Goal: Information Seeking & Learning: Learn about a topic

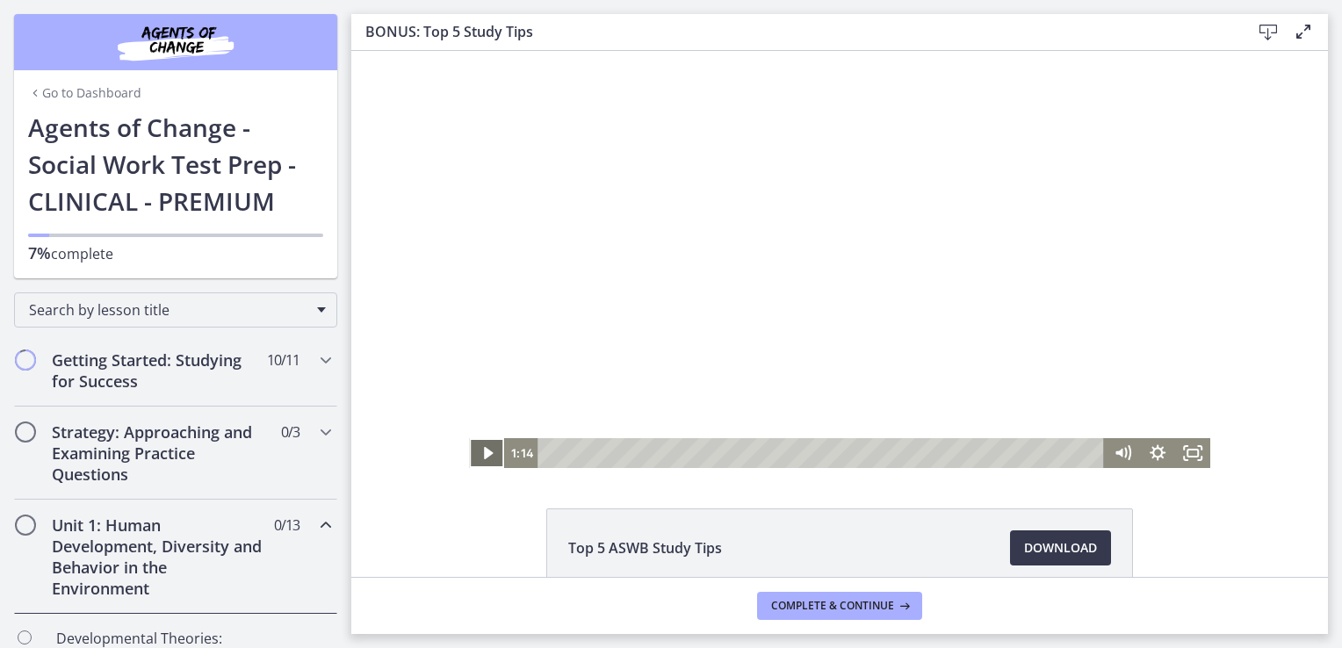
click at [483, 454] on icon "Play Video" at bounding box center [487, 453] width 9 height 12
click at [479, 452] on icon "Pause" at bounding box center [486, 453] width 35 height 30
click at [483, 452] on icon "Play Video" at bounding box center [487, 453] width 9 height 12
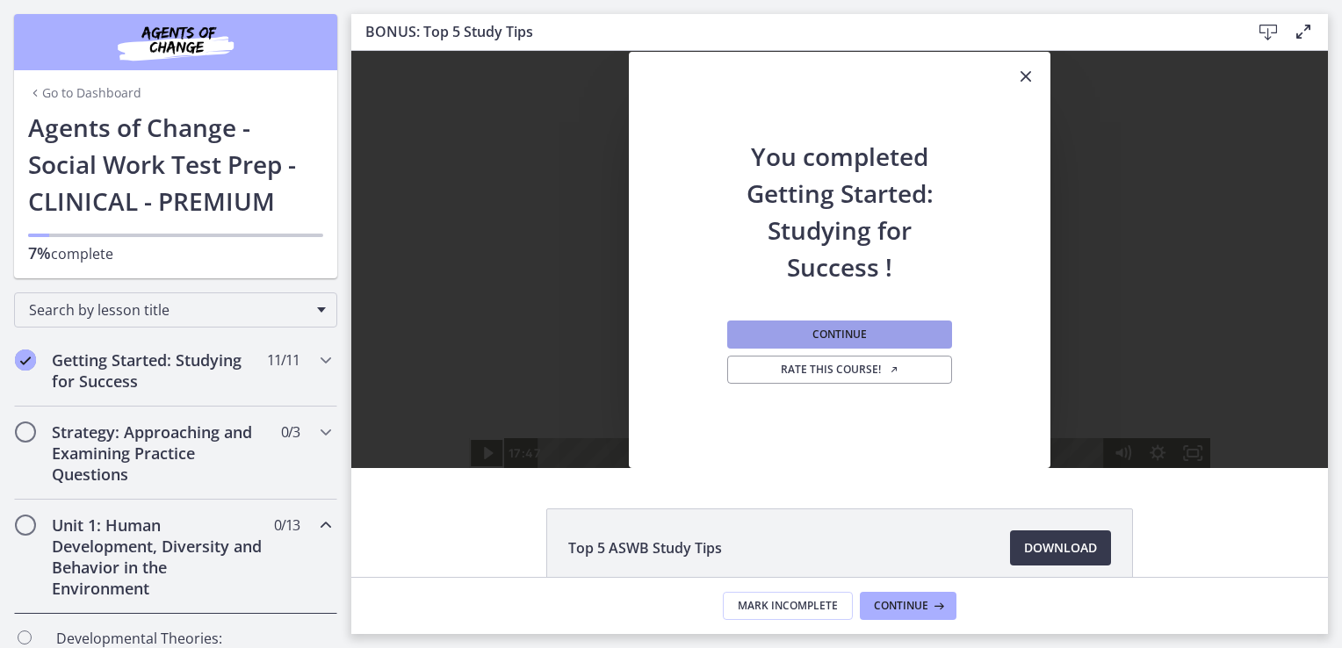
click at [836, 337] on span "Continue" at bounding box center [840, 335] width 54 height 14
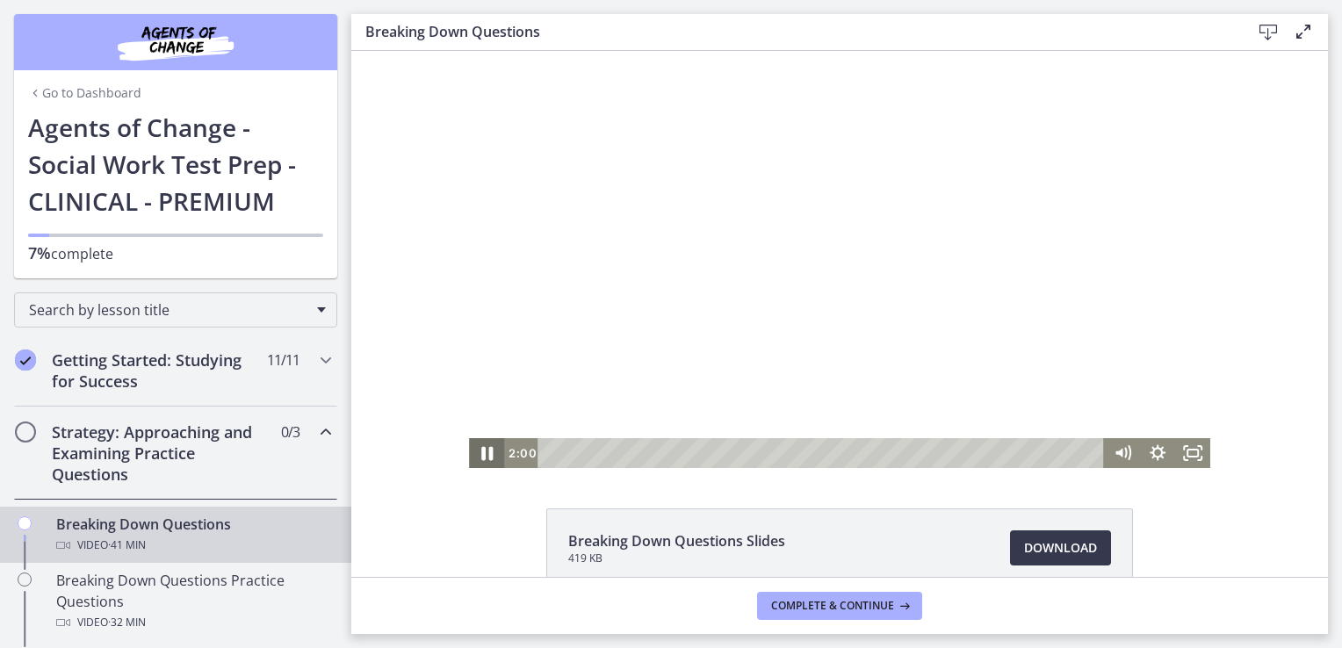
click at [481, 454] on icon "Pause" at bounding box center [486, 454] width 11 height 14
click at [476, 454] on icon "Play Video" at bounding box center [488, 454] width 42 height 36
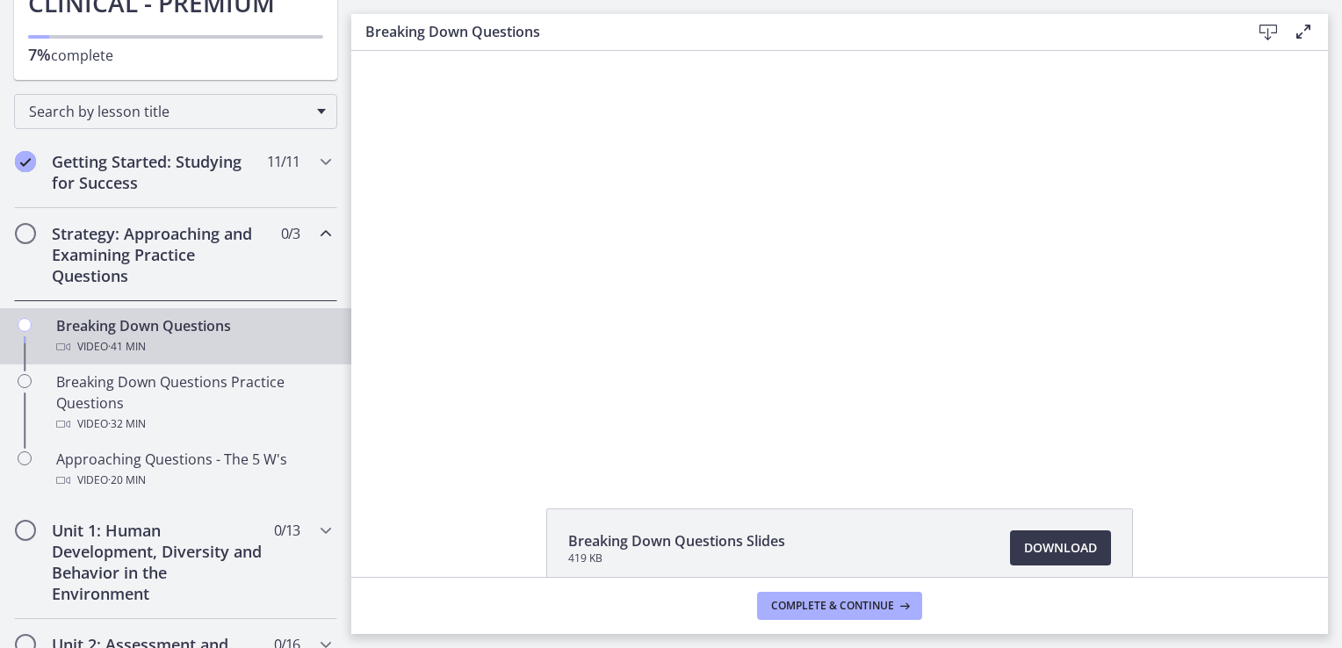
scroll to position [197, 0]
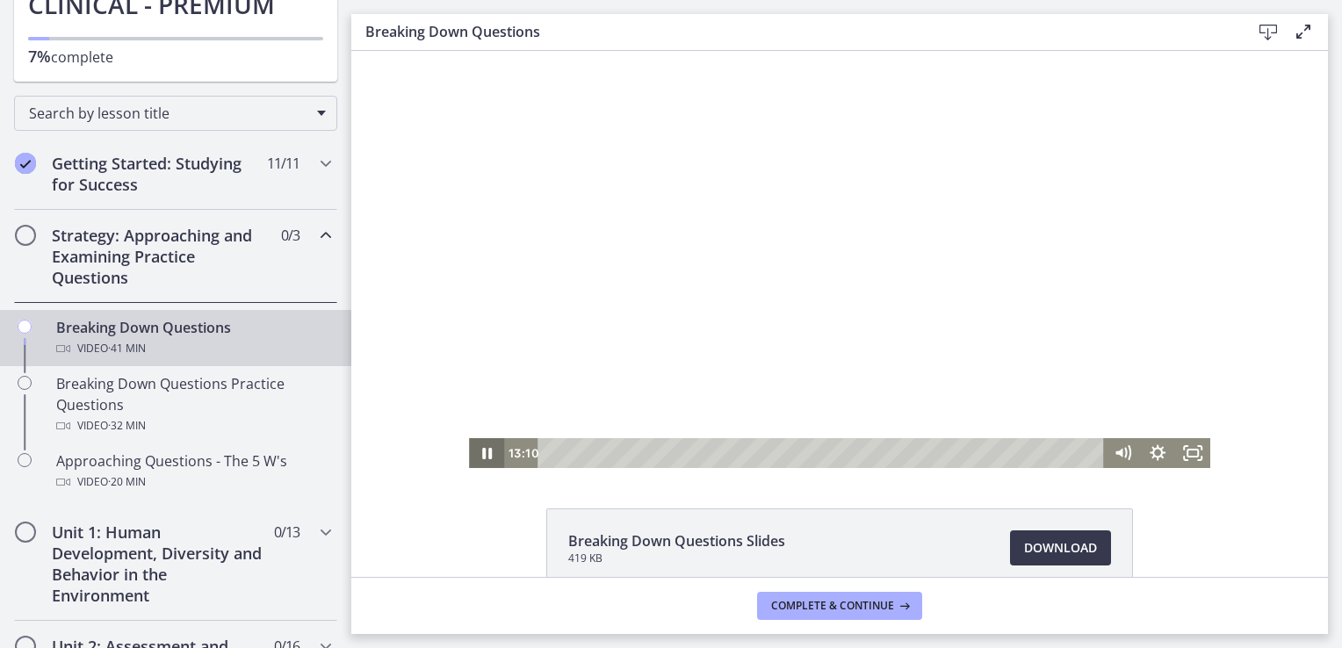
click at [481, 453] on icon "Pause" at bounding box center [486, 453] width 35 height 30
click at [483, 453] on icon "Play Video" at bounding box center [488, 453] width 11 height 15
click at [481, 453] on icon "Pause" at bounding box center [487, 454] width 42 height 36
click at [483, 453] on icon "Play Video" at bounding box center [488, 453] width 11 height 15
click at [481, 453] on icon "Pause" at bounding box center [487, 454] width 42 height 36
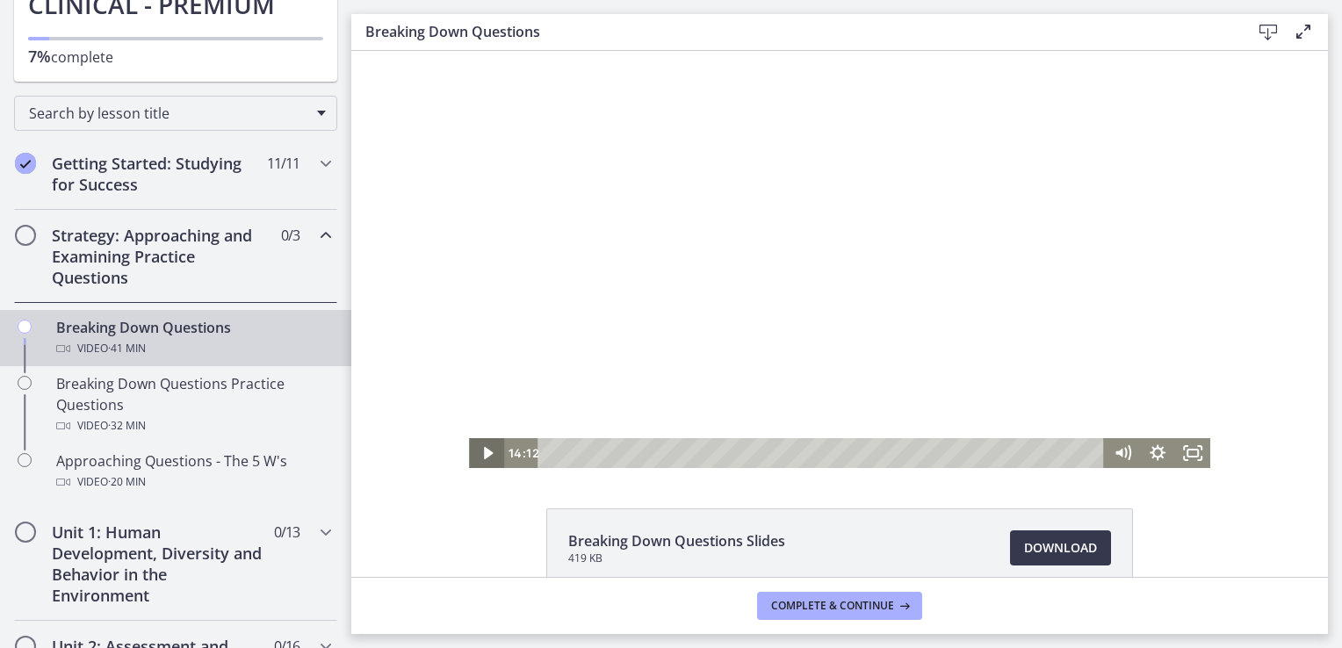
drag, startPoint x: 481, startPoint y: 453, endPoint x: 425, endPoint y: 459, distance: 56.5
click at [439, 455] on div "Click for sound @keyframes VOLUME_SMALL_WAVE_FLASH { 0% { opacity: 0; } 33% { o…" at bounding box center [839, 259] width 977 height 417
click at [483, 452] on icon "Play Video" at bounding box center [488, 453] width 11 height 15
click at [481, 458] on icon "Pause" at bounding box center [486, 454] width 11 height 14
click at [483, 458] on icon "Play Video" at bounding box center [488, 453] width 11 height 15
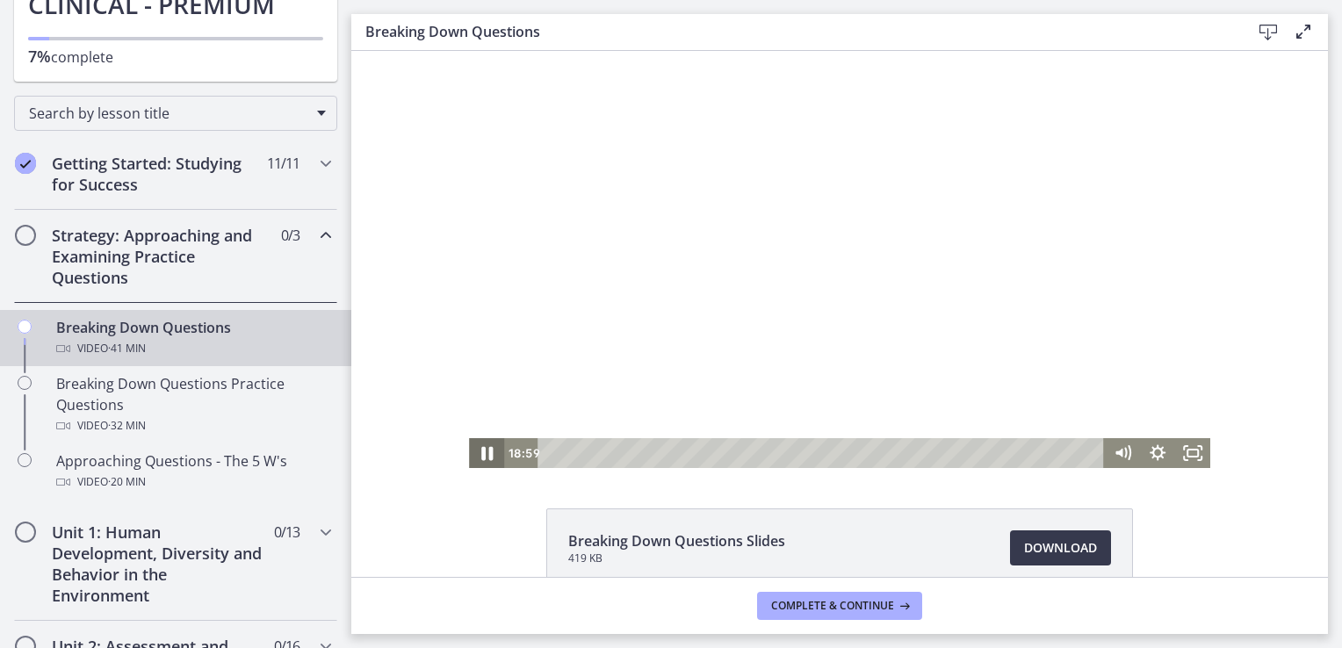
click at [481, 458] on icon "Pause" at bounding box center [486, 454] width 11 height 14
click at [475, 455] on icon "Play Video" at bounding box center [488, 454] width 42 height 36
click at [469, 457] on icon "Pause" at bounding box center [487, 454] width 42 height 36
click at [469, 445] on icon "Play Video" at bounding box center [488, 454] width 42 height 36
click at [483, 454] on icon "Pause" at bounding box center [486, 454] width 11 height 14
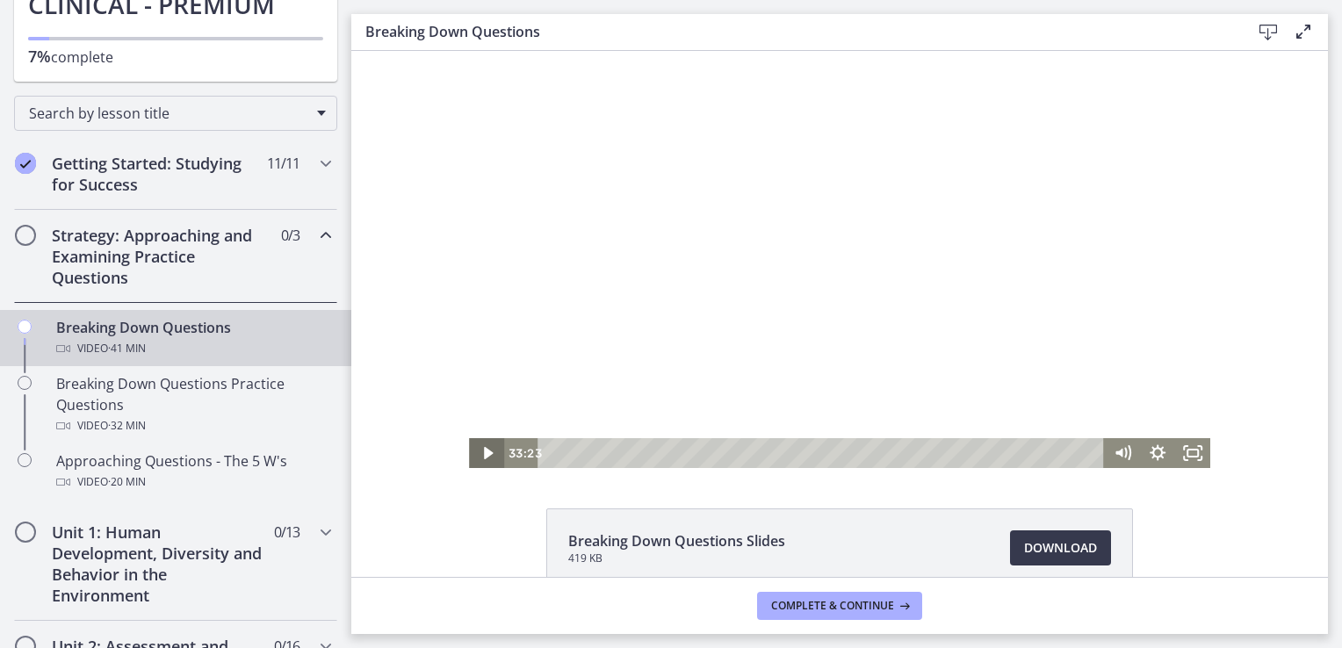
click at [483, 454] on icon "Play Video" at bounding box center [487, 453] width 9 height 12
click at [484, 452] on icon "Pause" at bounding box center [487, 453] width 10 height 11
click at [483, 452] on icon "Play Video" at bounding box center [487, 453] width 9 height 12
click at [481, 453] on icon "Pause" at bounding box center [486, 453] width 35 height 30
click at [484, 454] on icon "Play Video" at bounding box center [488, 453] width 11 height 15
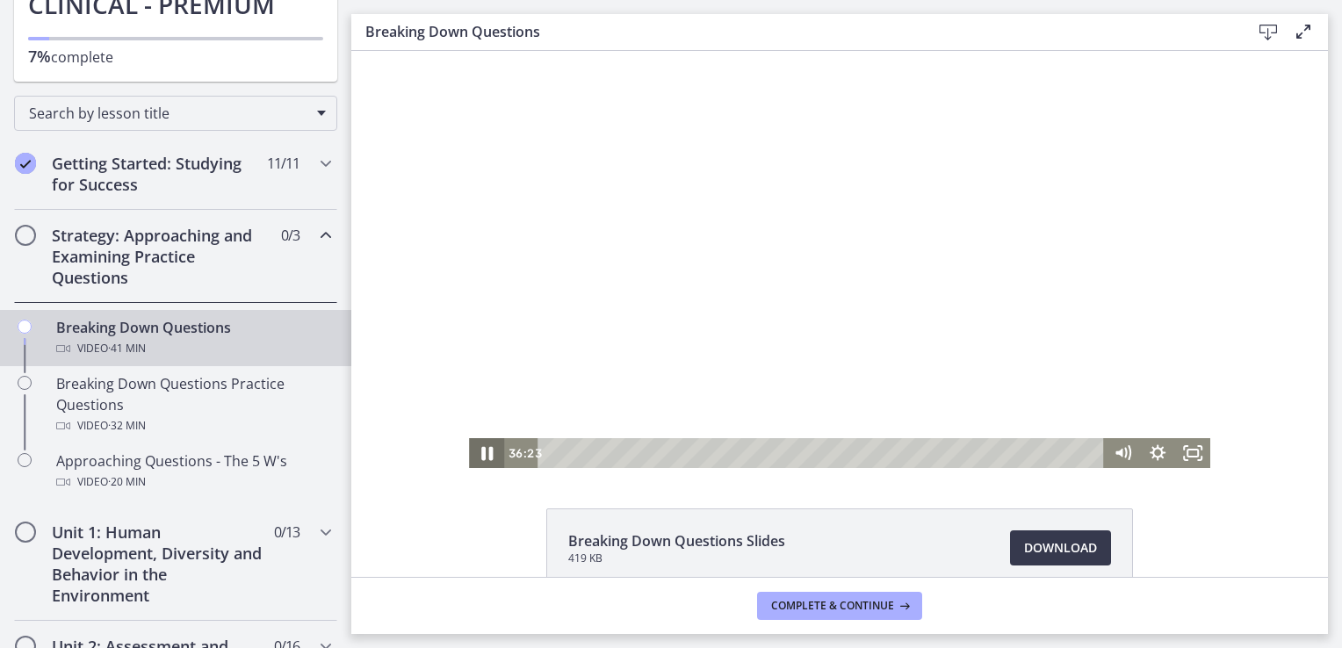
click at [485, 449] on icon "Pause" at bounding box center [486, 454] width 11 height 14
click at [483, 458] on icon "Play Video" at bounding box center [488, 453] width 11 height 15
click at [486, 265] on div at bounding box center [839, 259] width 741 height 417
click at [488, 265] on div at bounding box center [839, 259] width 741 height 417
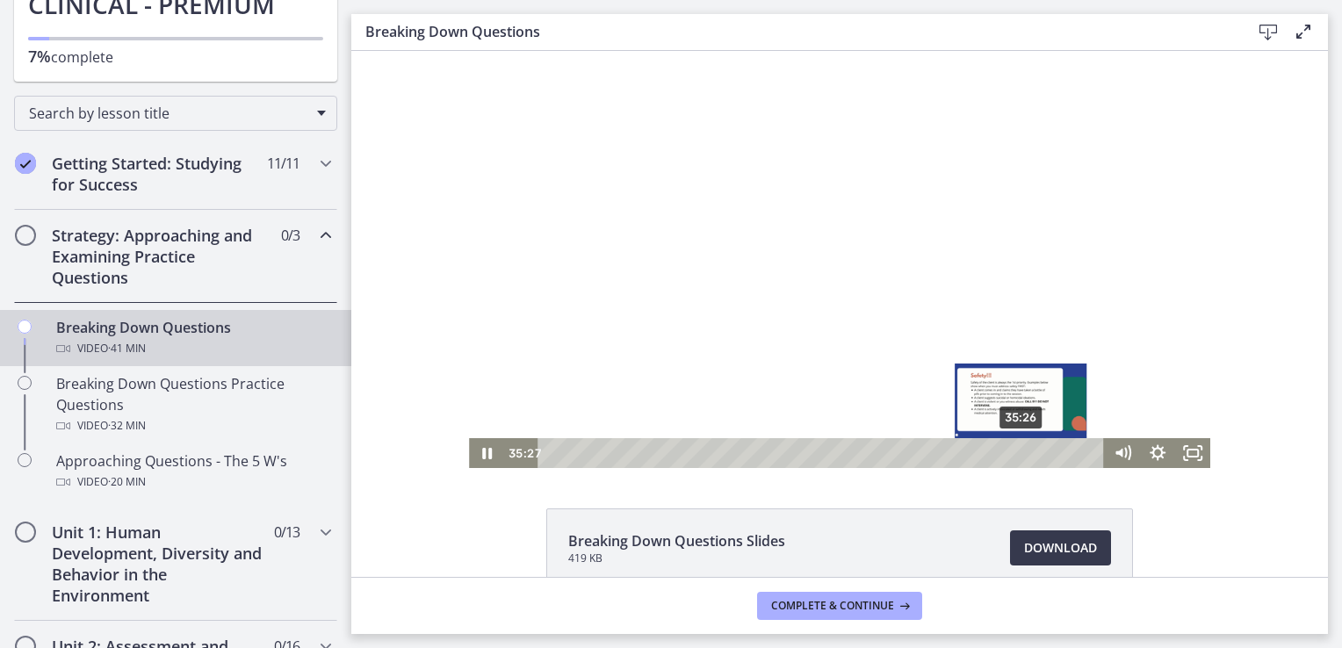
drag, startPoint x: 1025, startPoint y: 452, endPoint x: 1016, endPoint y: 455, distance: 10.0
click at [1016, 455] on div "Playbar" at bounding box center [1021, 453] width 10 height 10
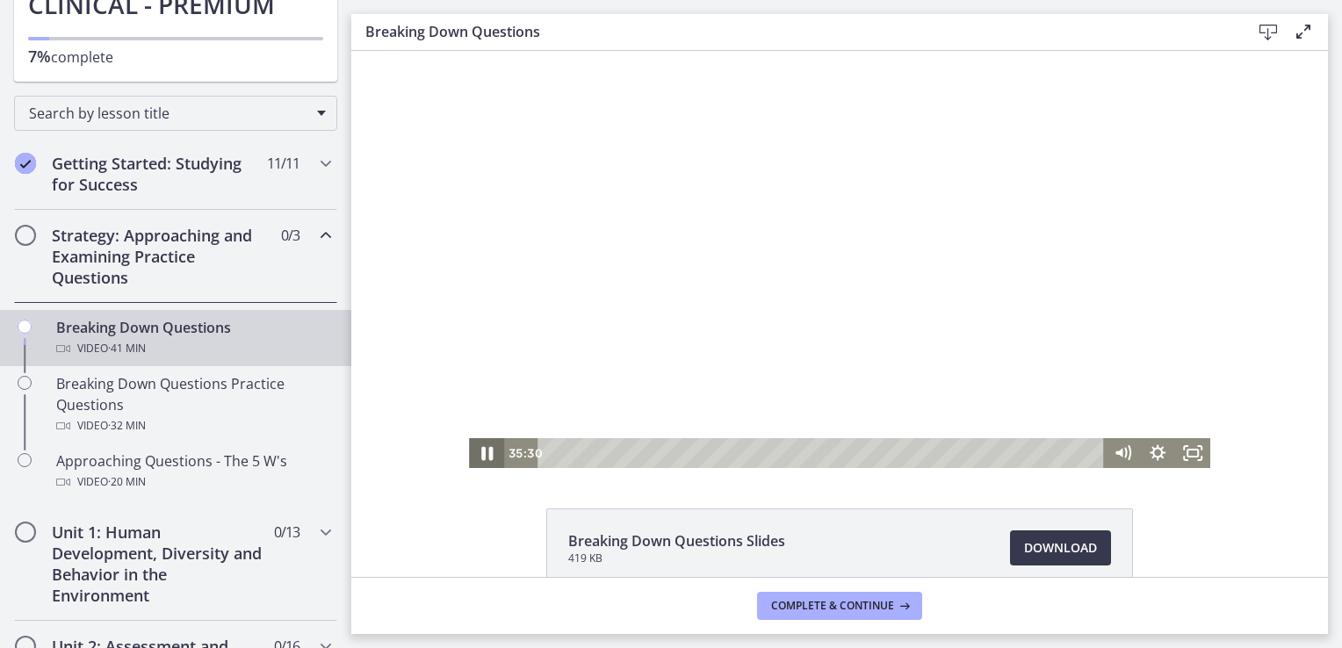
click at [481, 453] on icon "Pause" at bounding box center [487, 454] width 42 height 36
click at [483, 455] on icon "Play Video" at bounding box center [487, 453] width 9 height 12
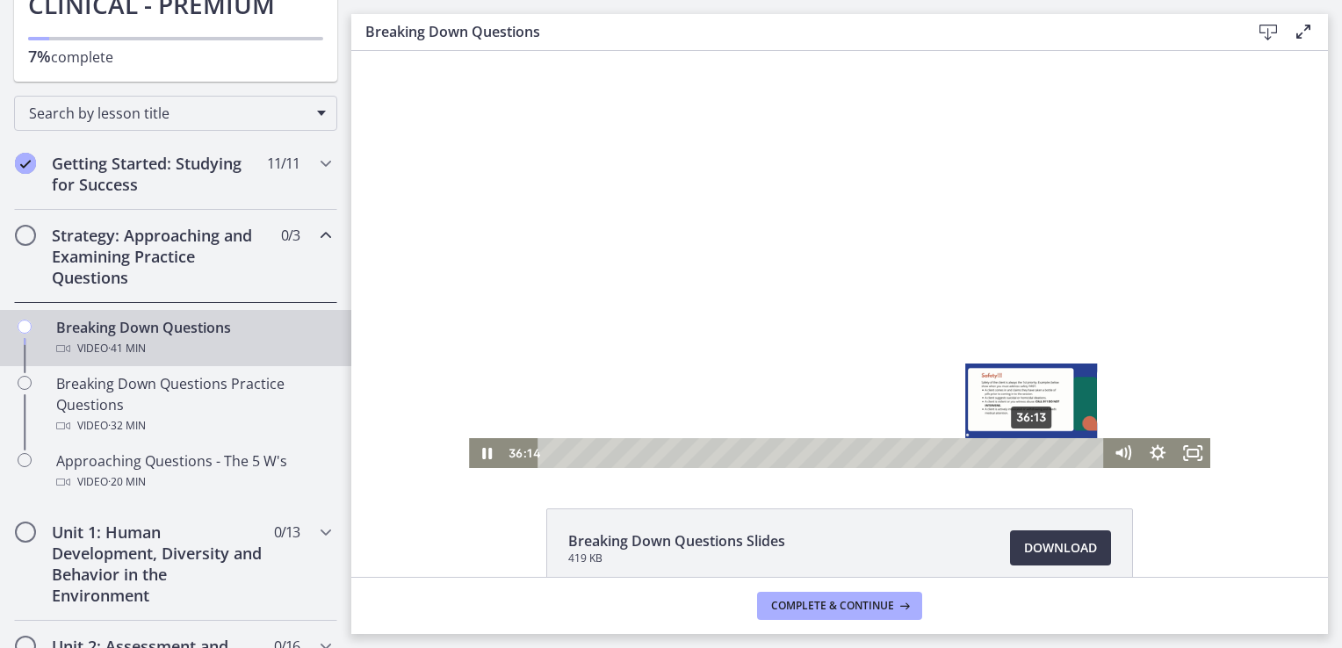
click at [1027, 451] on div "Playbar" at bounding box center [1032, 453] width 10 height 10
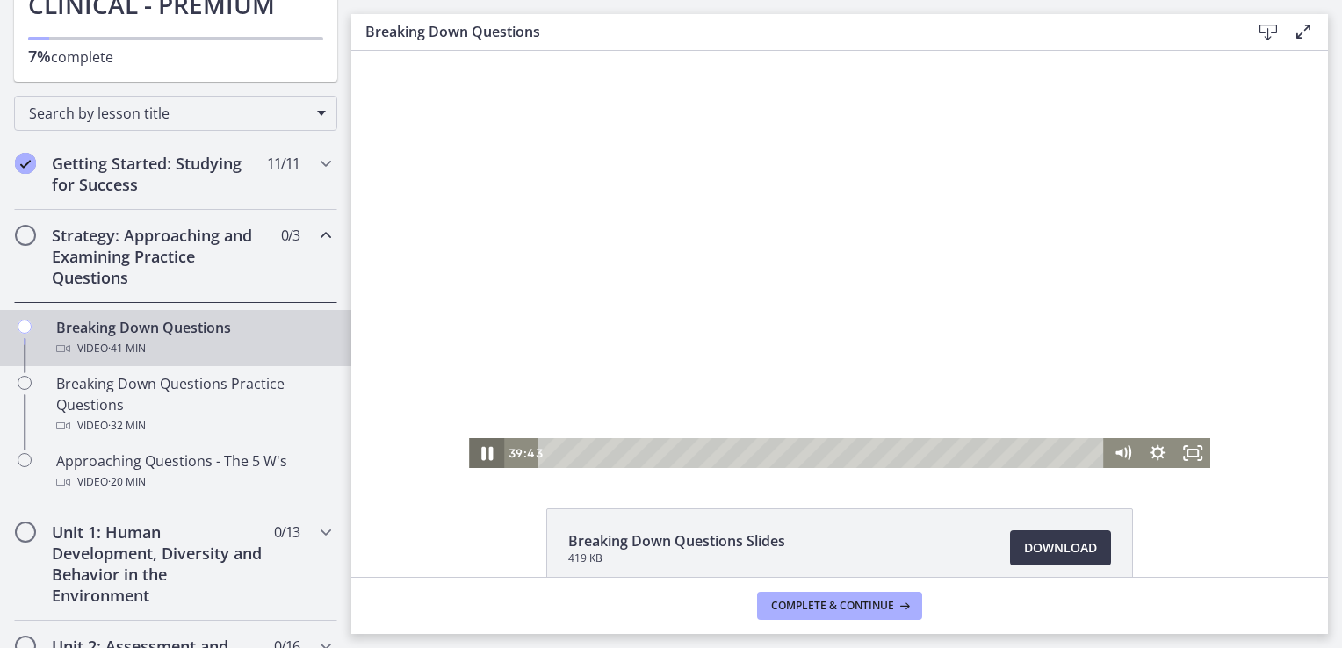
click at [488, 451] on icon "Pause" at bounding box center [487, 454] width 42 height 36
click at [488, 451] on icon "Play Video" at bounding box center [488, 454] width 42 height 36
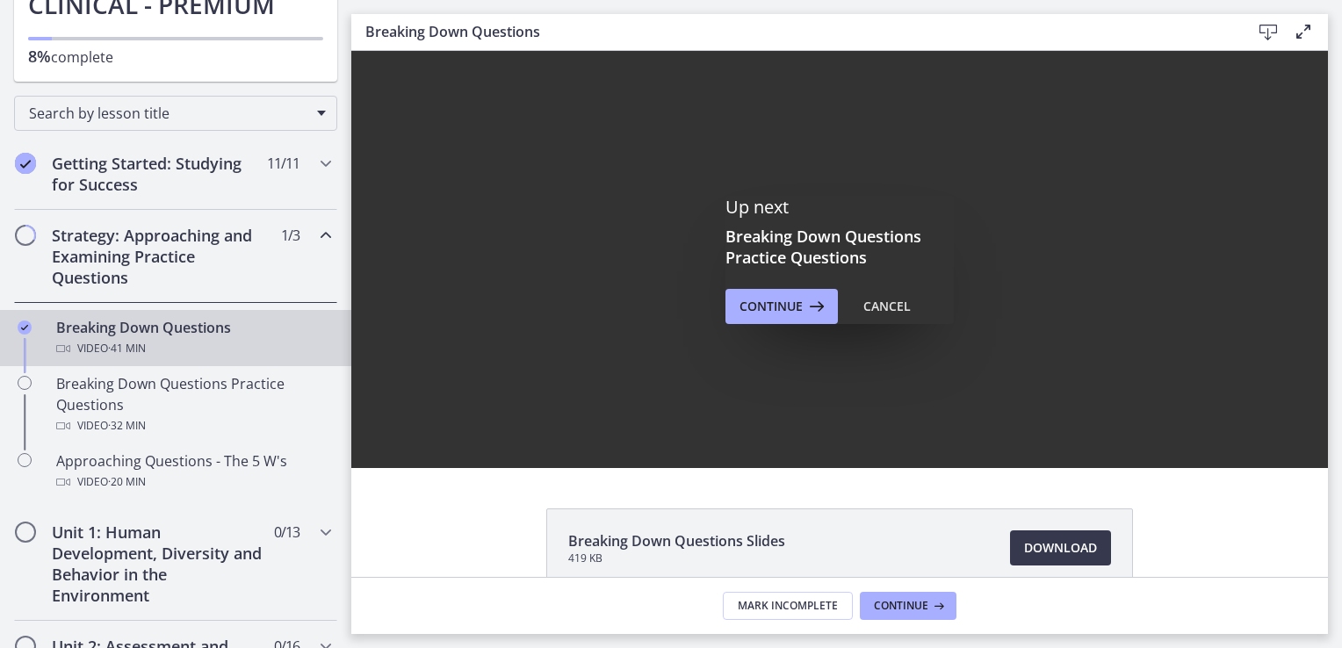
scroll to position [0, 0]
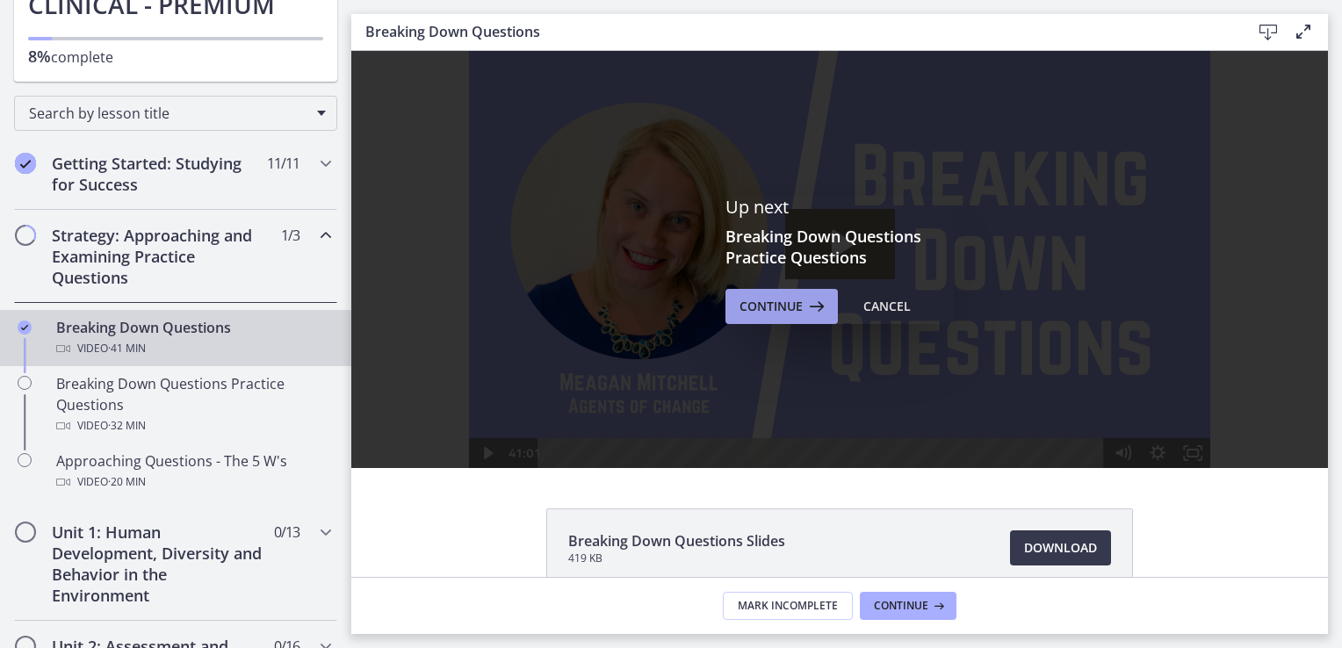
click at [778, 313] on span "Continue" at bounding box center [771, 306] width 63 height 21
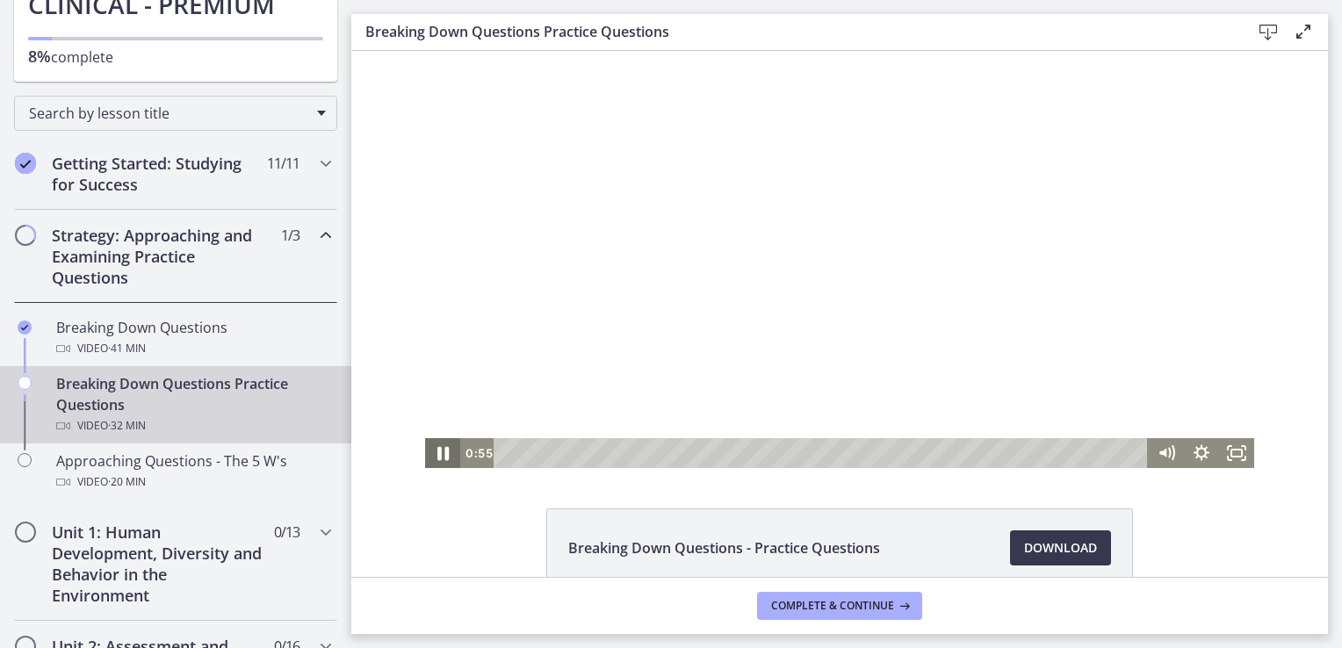
click at [438, 448] on icon "Pause" at bounding box center [442, 454] width 11 height 14
click at [439, 452] on icon "Play Video" at bounding box center [444, 453] width 11 height 15
click at [438, 452] on icon "Pause" at bounding box center [443, 453] width 10 height 11
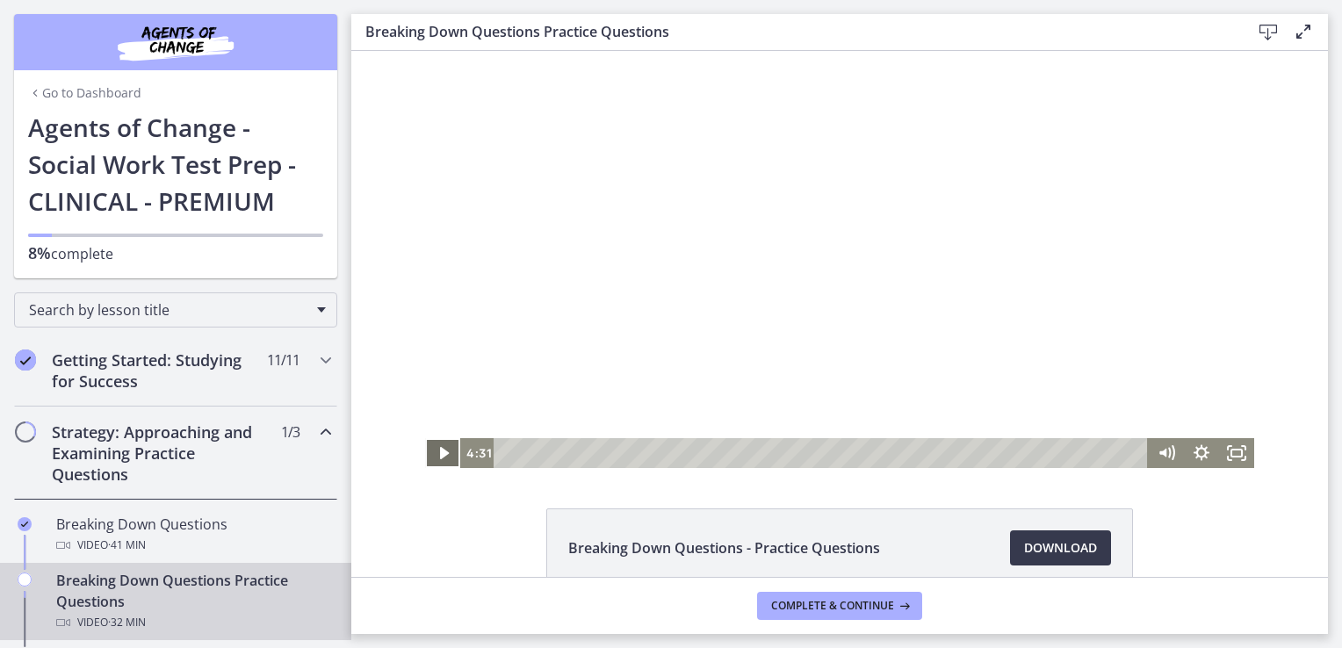
scroll to position [197, 0]
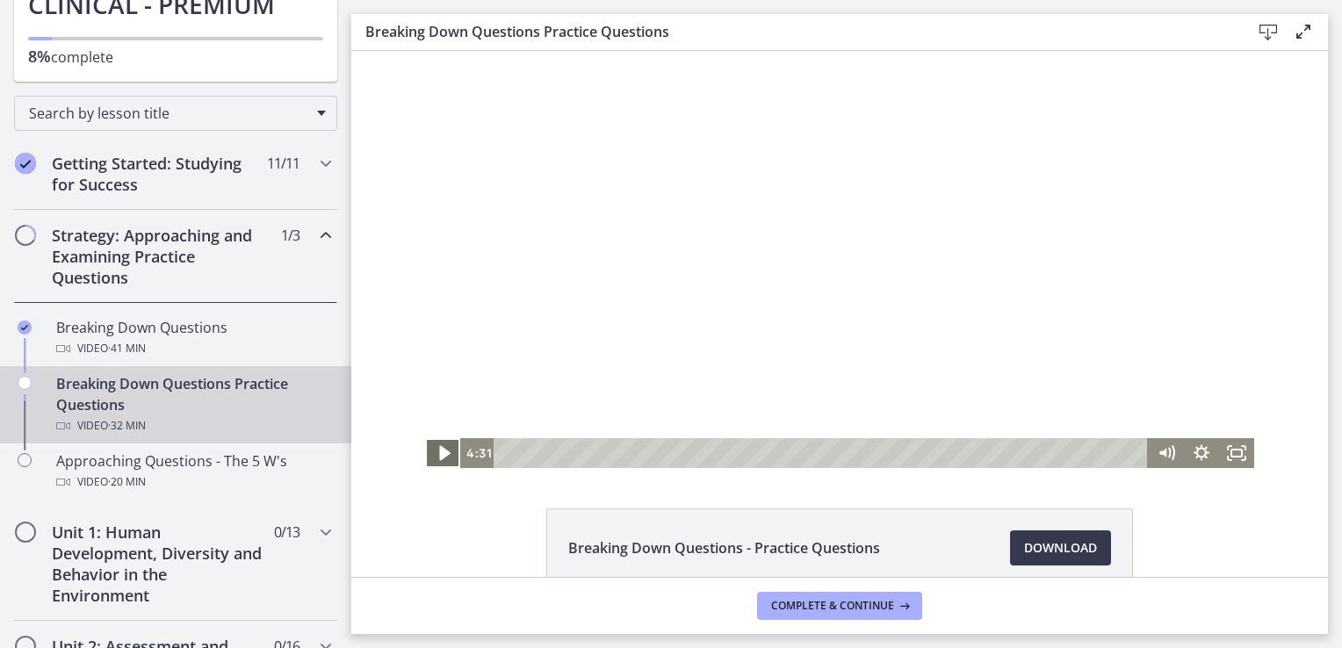
click at [439, 452] on icon "Play Video" at bounding box center [444, 453] width 11 height 15
click at [438, 457] on icon "Pause" at bounding box center [443, 453] width 10 height 11
click at [439, 452] on icon "Play Video" at bounding box center [444, 453] width 11 height 15
click at [438, 455] on icon "Pause" at bounding box center [443, 453] width 10 height 11
click at [439, 455] on icon "Play Video" at bounding box center [443, 453] width 9 height 12
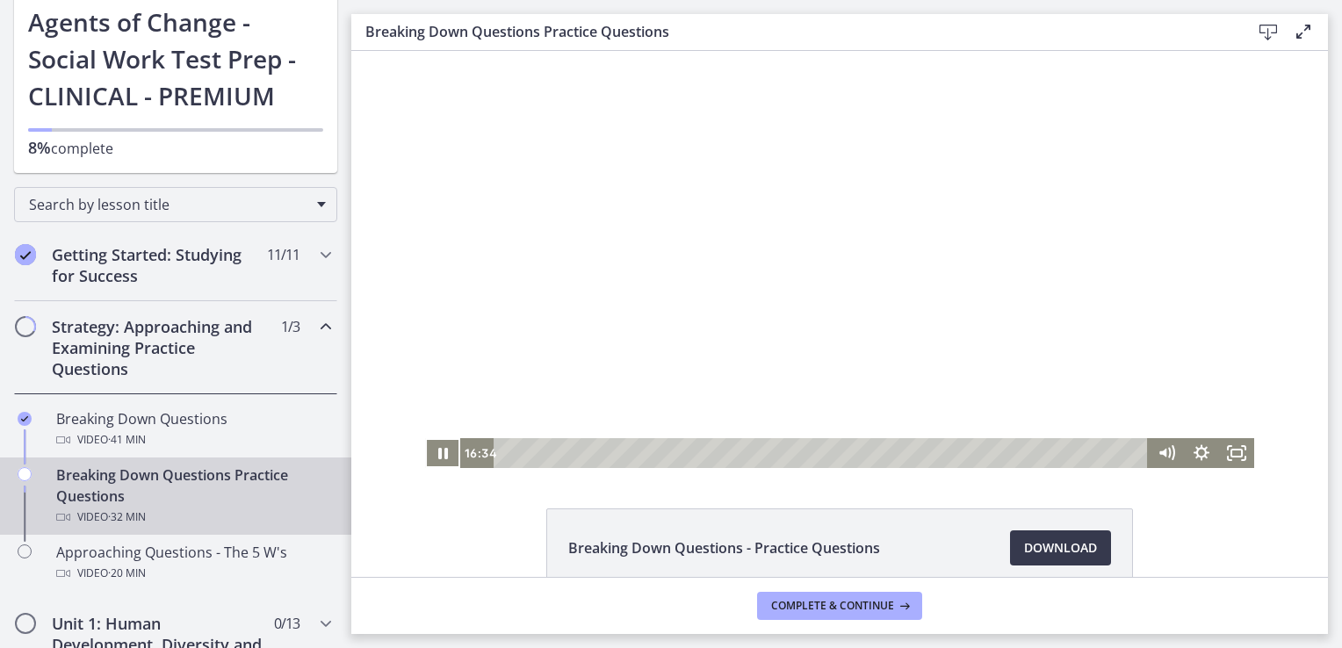
scroll to position [32, 0]
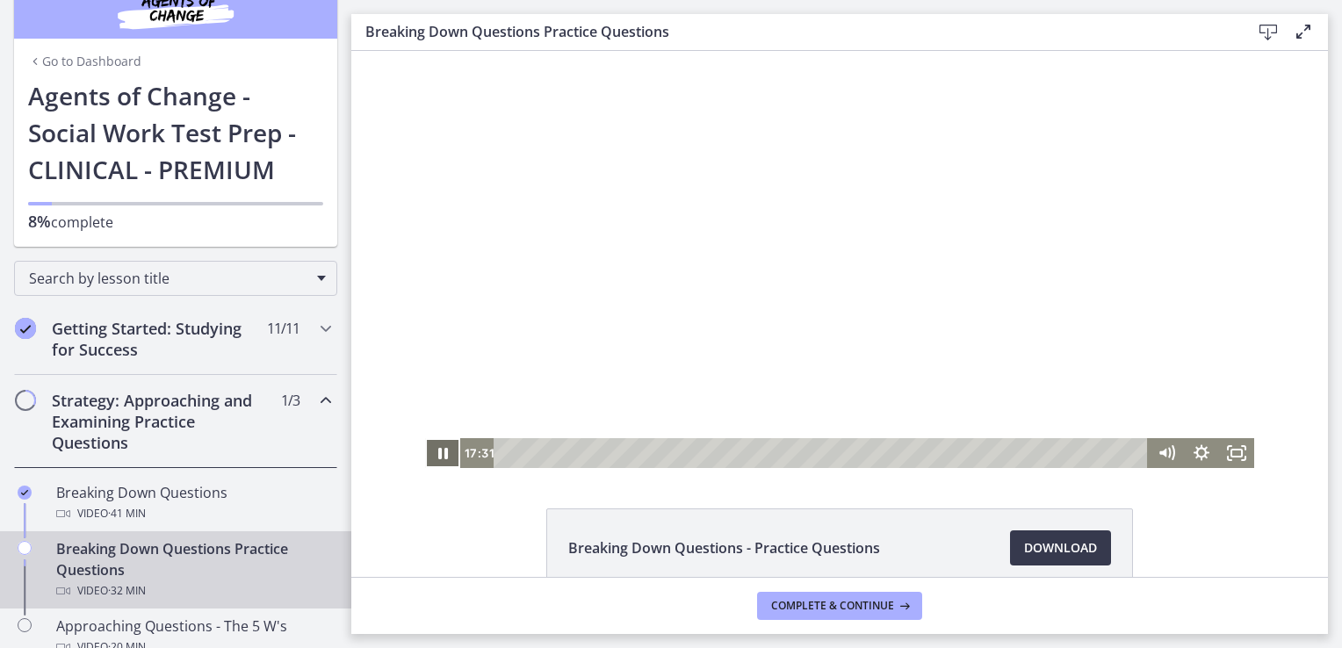
click at [438, 459] on icon "Pause" at bounding box center [443, 453] width 10 height 11
